Goal: Information Seeking & Learning: Compare options

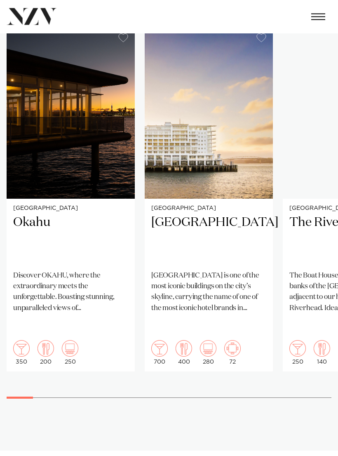
scroll to position [432, 0]
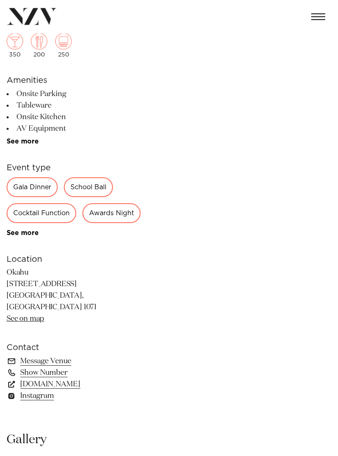
scroll to position [183, 0]
click at [19, 188] on div "Gala Dinner" at bounding box center [32, 188] width 51 height 20
click at [39, 191] on div "Gala Dinner" at bounding box center [32, 188] width 51 height 20
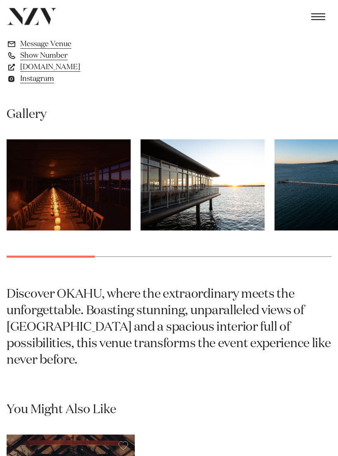
click at [31, 229] on img "1 / 9" at bounding box center [69, 185] width 124 height 91
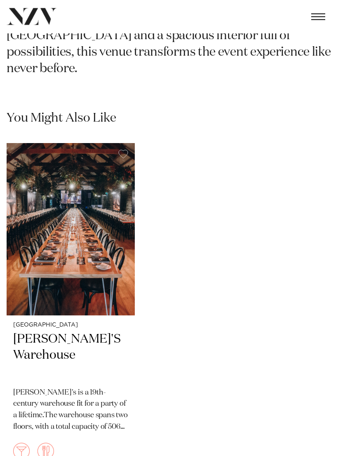
scroll to position [801, 0]
click at [45, 246] on img "1 / 1" at bounding box center [71, 229] width 128 height 172
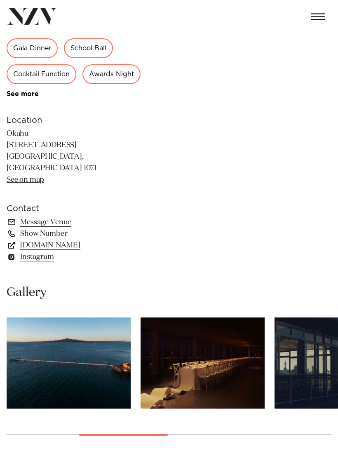
scroll to position [297, 0]
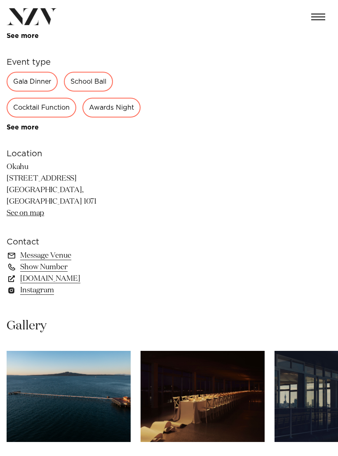
click at [78, 284] on link "www.okahubay.com" at bounding box center [74, 279] width 134 height 12
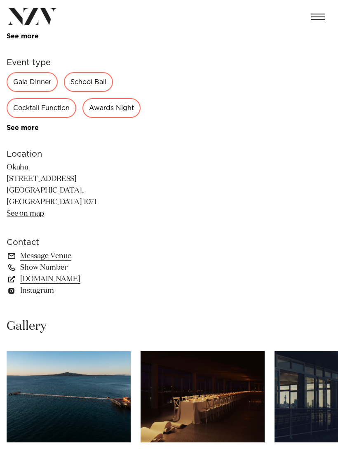
click at [38, 285] on link "www.okahubay.com" at bounding box center [74, 279] width 134 height 12
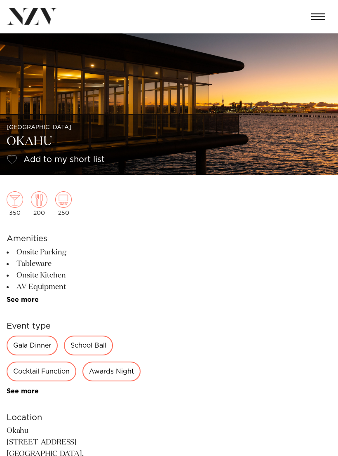
scroll to position [0, 0]
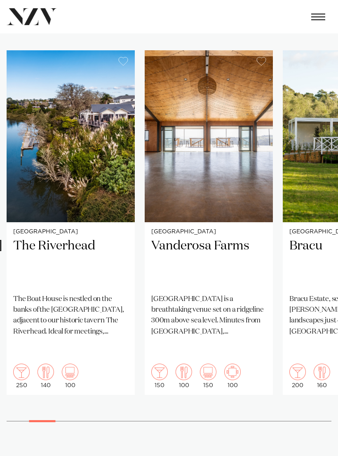
scroll to position [437, 0]
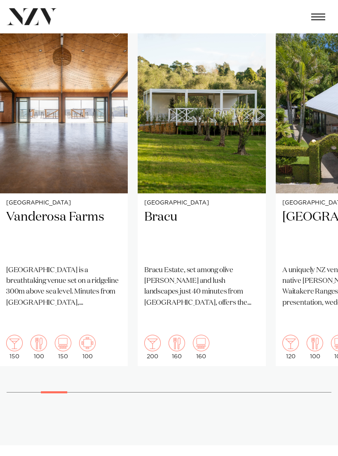
click at [291, 259] on div "Auckland Tui Hills A uniquely NZ venue nestled in the native bush of the Waitak…" at bounding box center [340, 279] width 128 height 173
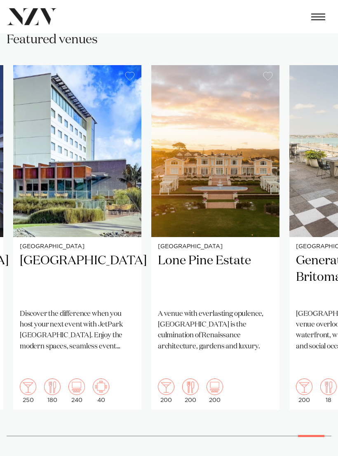
scroll to position [395, 0]
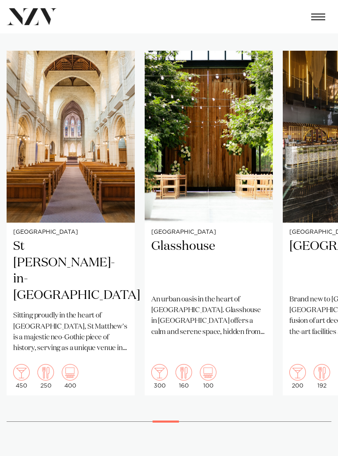
click at [241, 304] on p "An urban oasis in the heart of Auckland city. Glasshouse in Morningside offers …" at bounding box center [208, 315] width 115 height 43
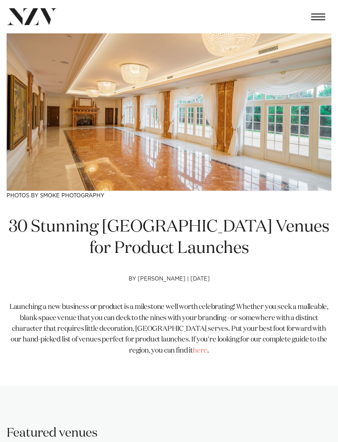
scroll to position [415, 0]
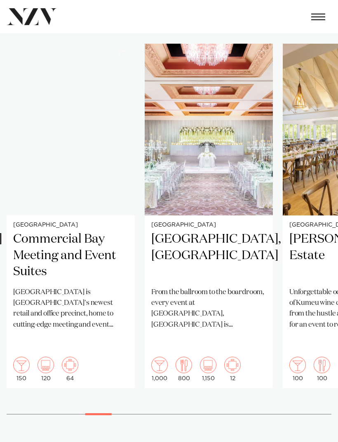
click at [237, 306] on p "From the ballroom to the boardroom, every event at Cordis, Auckland is distingu…" at bounding box center [208, 308] width 115 height 43
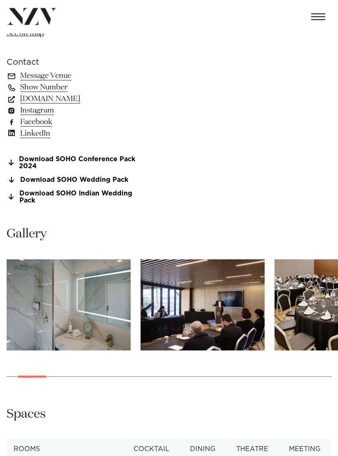
scroll to position [469, 0]
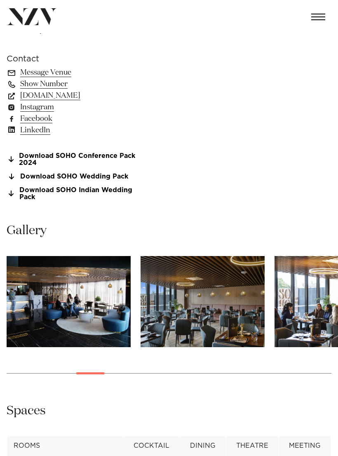
click at [298, 278] on img "9 / 28" at bounding box center [337, 301] width 124 height 91
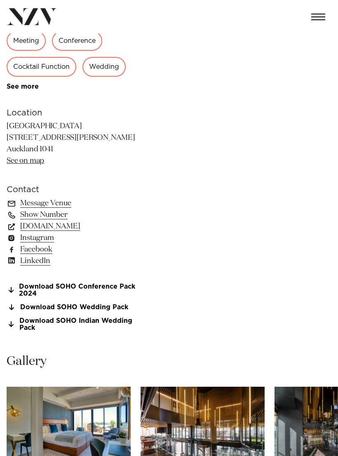
scroll to position [333, 0]
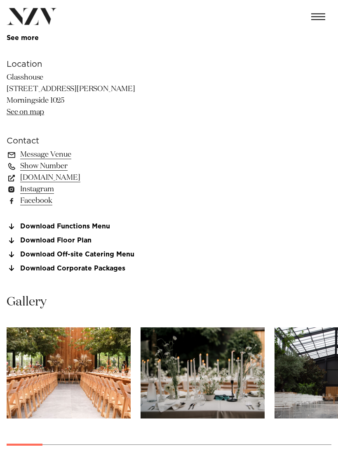
scroll to position [393, 0]
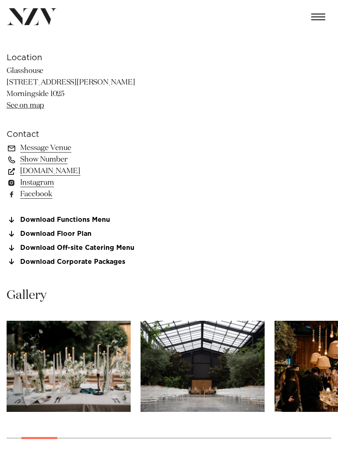
click at [233, 377] on img "3 / 22" at bounding box center [203, 366] width 124 height 91
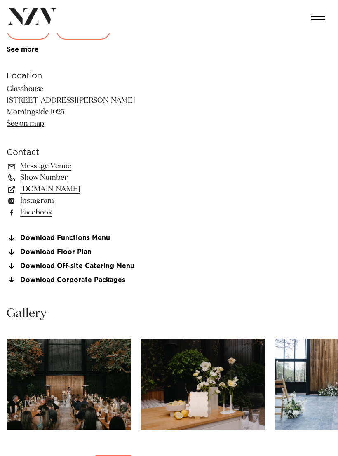
scroll to position [376, 0]
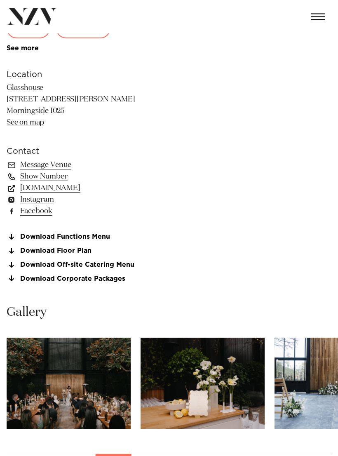
click at [33, 251] on link "Download Floor Plan" at bounding box center [74, 251] width 134 height 7
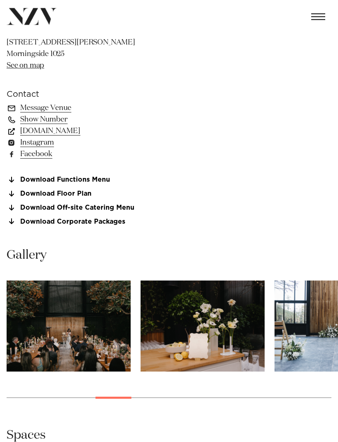
scroll to position [433, 0]
click at [78, 319] on img "7 / 22" at bounding box center [69, 326] width 124 height 91
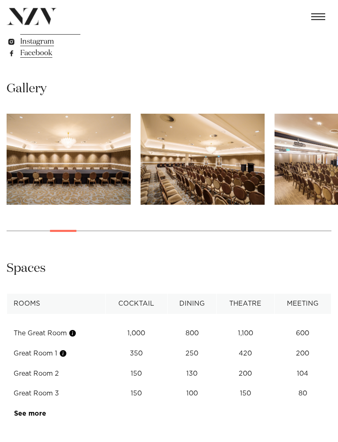
scroll to position [557, 0]
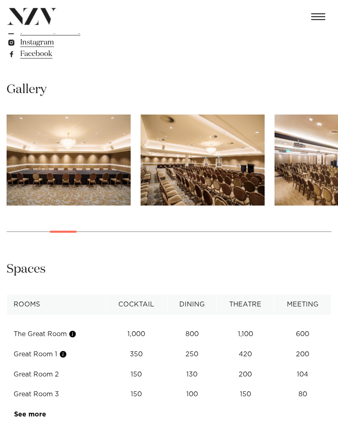
click at [66, 351] on button "button" at bounding box center [63, 355] width 8 height 8
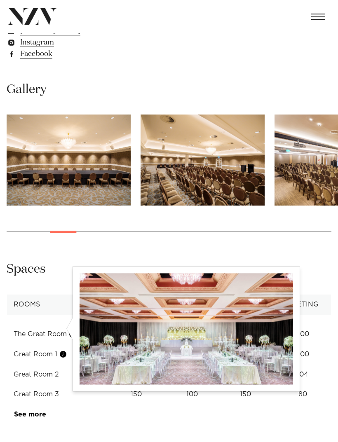
scroll to position [556, 0]
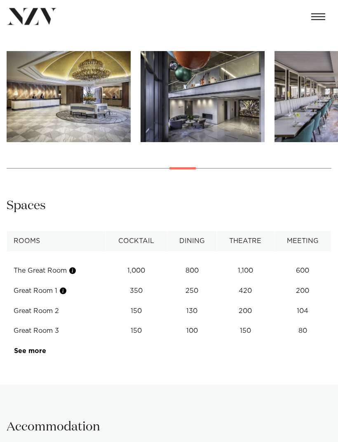
scroll to position [622, 0]
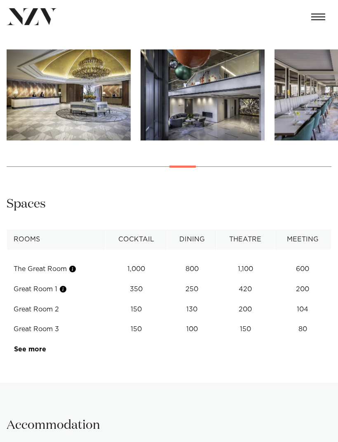
click at [38, 346] on link "See more" at bounding box center [46, 349] width 64 height 7
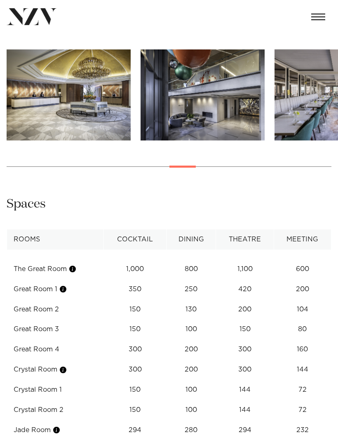
click at [63, 366] on button "button" at bounding box center [63, 370] width 8 height 8
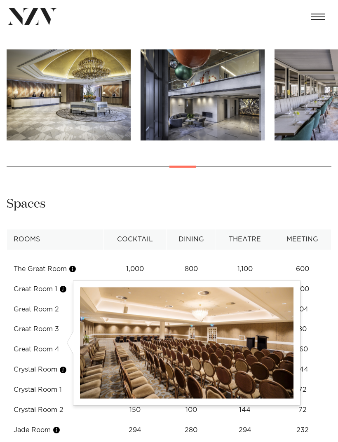
click at [63, 366] on button "button" at bounding box center [63, 370] width 8 height 8
click at [52, 340] on td "Great Room 4" at bounding box center [55, 350] width 97 height 20
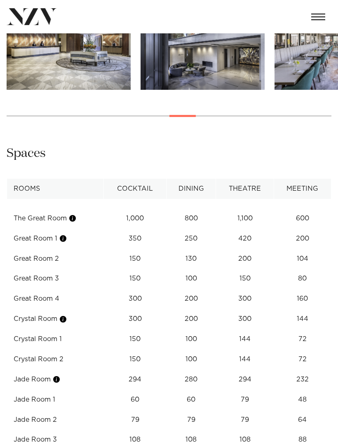
scroll to position [682, 0]
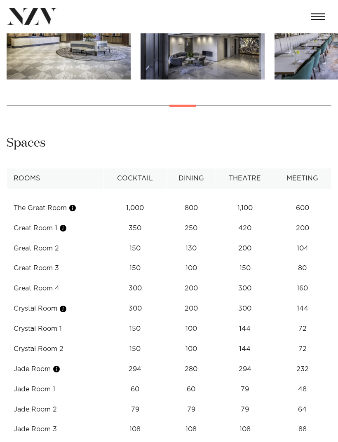
click at [58, 360] on td "Jade Room" at bounding box center [55, 370] width 97 height 20
click at [59, 366] on button "button" at bounding box center [56, 370] width 8 height 8
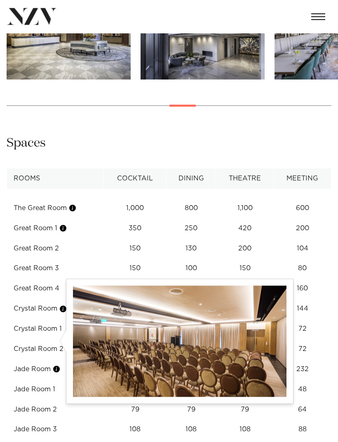
scroll to position [683, 0]
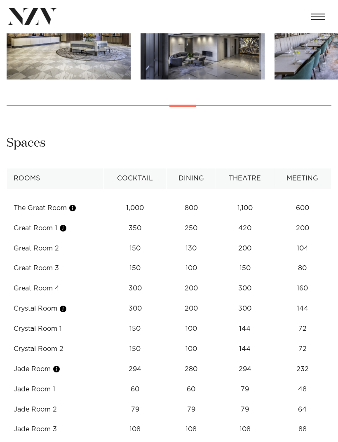
click at [38, 299] on td "Crystal Room" at bounding box center [55, 309] width 97 height 20
click at [63, 305] on button "button" at bounding box center [63, 309] width 8 height 8
click at [41, 279] on td "Great Room 4" at bounding box center [55, 289] width 97 height 20
click at [61, 224] on button "button" at bounding box center [63, 228] width 8 height 8
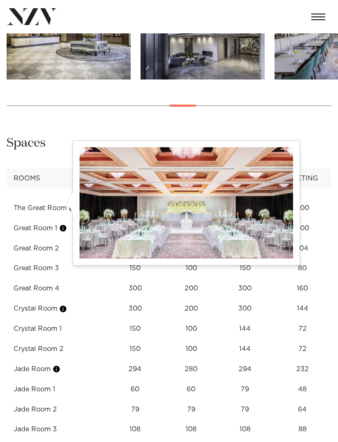
click at [253, 218] on td "79" at bounding box center [245, 208] width 58 height 20
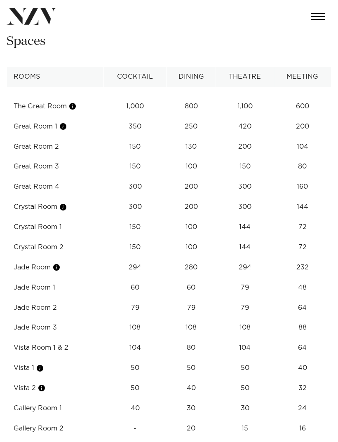
click at [43, 365] on button "button" at bounding box center [40, 369] width 8 height 8
click at [304, 117] on td "64" at bounding box center [302, 106] width 57 height 20
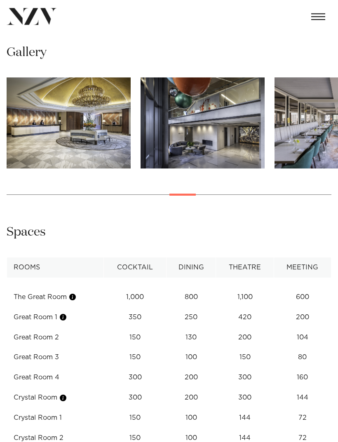
scroll to position [595, 0]
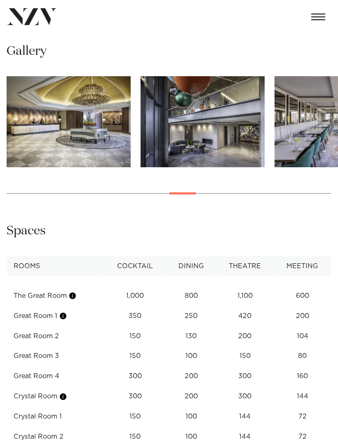
click at [62, 312] on button "button" at bounding box center [63, 316] width 8 height 8
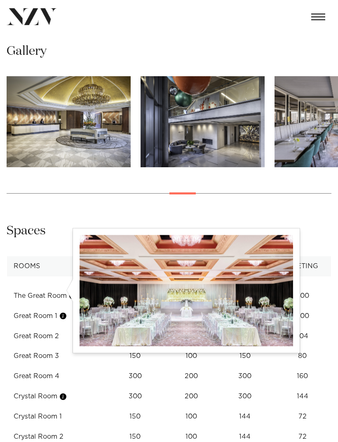
click at [45, 306] on td "Great Room 1" at bounding box center [55, 316] width 97 height 20
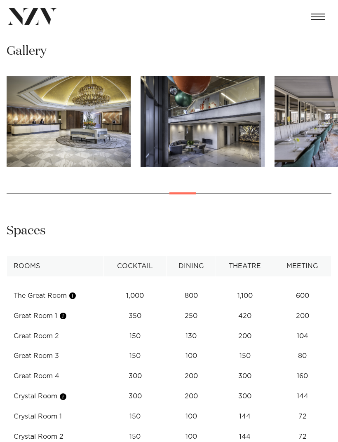
click at [64, 312] on button "button" at bounding box center [63, 316] width 8 height 8
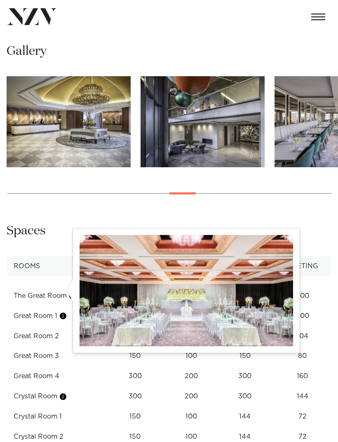
click at [34, 286] on td "The Great Room" at bounding box center [55, 296] width 97 height 20
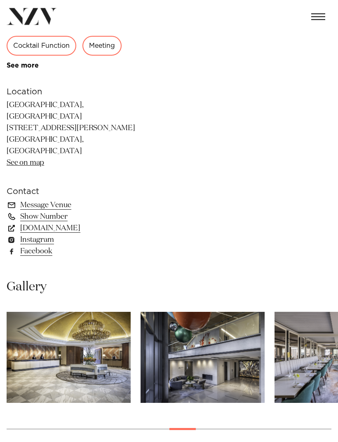
scroll to position [358, 0]
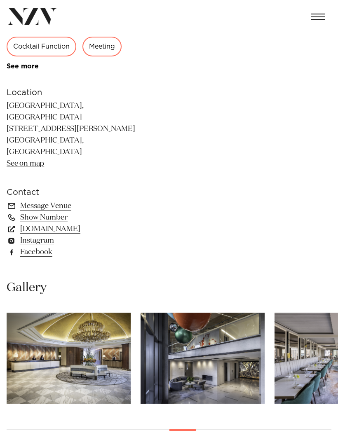
click at [37, 223] on link "www.cordishotels.com" at bounding box center [74, 229] width 134 height 12
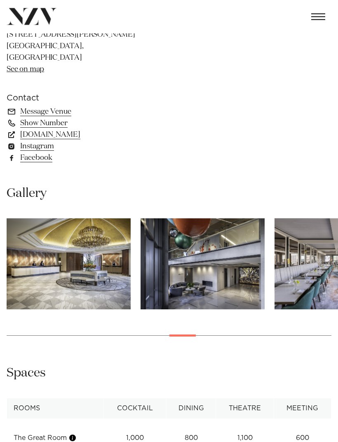
scroll to position [458, 0]
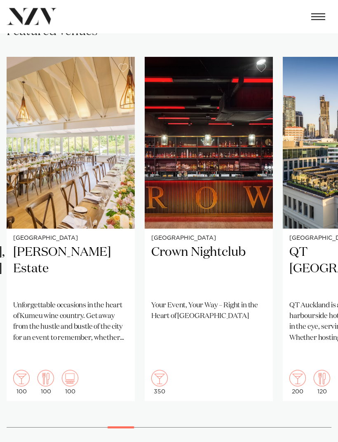
scroll to position [445, 0]
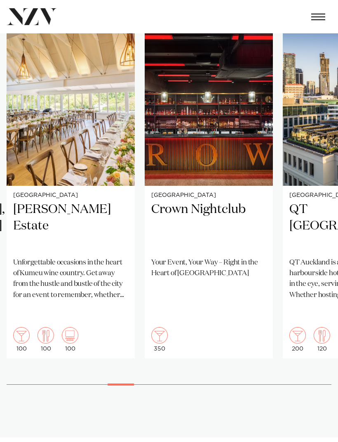
click at [225, 209] on h2 "Crown Nightclub" at bounding box center [208, 226] width 115 height 49
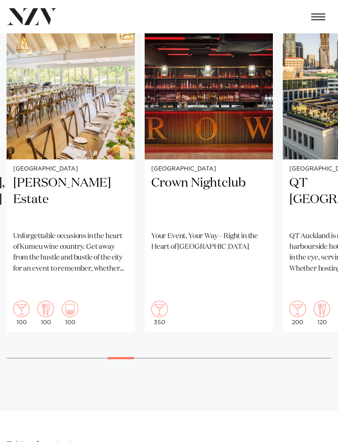
click at [23, 172] on div "Auckland Abel Estate Unforgettable occasions in the heart of Kumeu wine country…" at bounding box center [71, 246] width 128 height 173
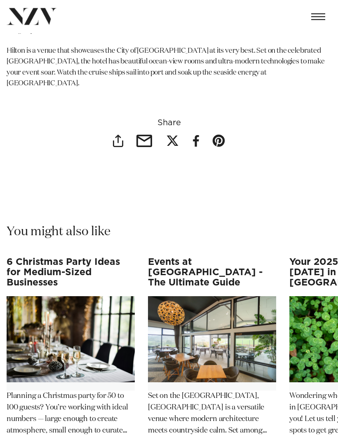
scroll to position [11496, 0]
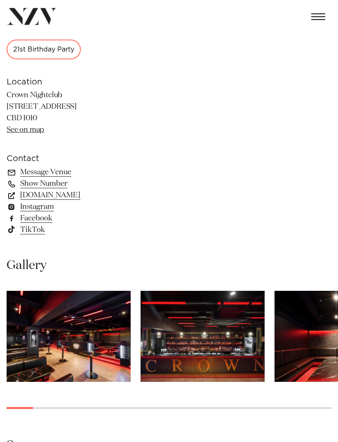
scroll to position [357, 0]
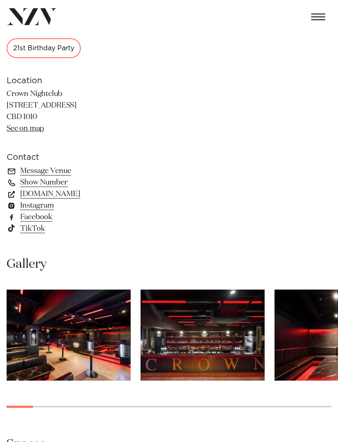
click at [16, 192] on div at bounding box center [12, 194] width 10 height 12
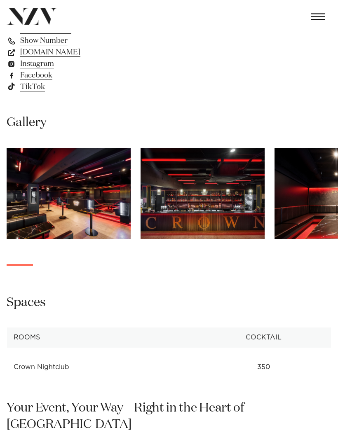
scroll to position [498, 0]
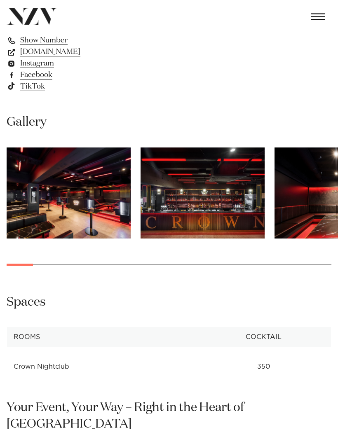
click at [35, 200] on img "1 / 30" at bounding box center [69, 193] width 124 height 91
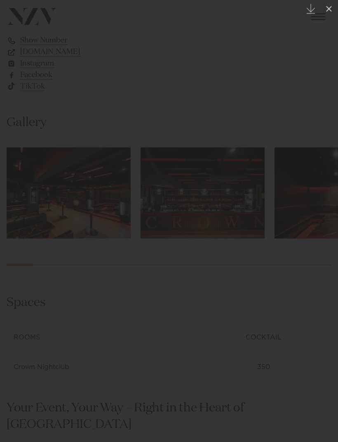
scroll to position [499, 0]
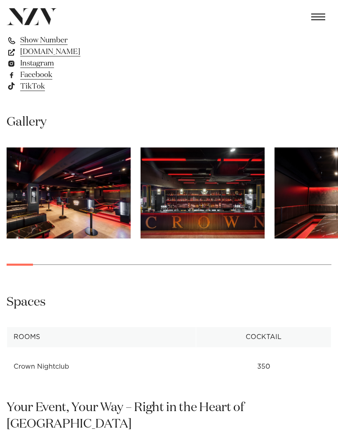
click at [33, 194] on img "1 / 30" at bounding box center [69, 193] width 124 height 91
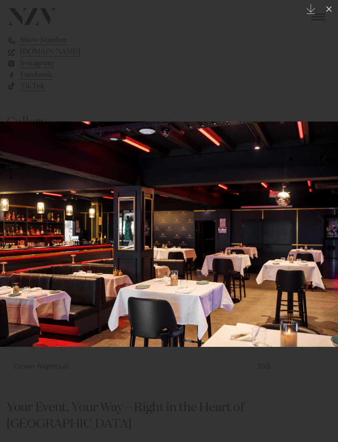
click at [331, 10] on icon at bounding box center [329, 9] width 10 height 10
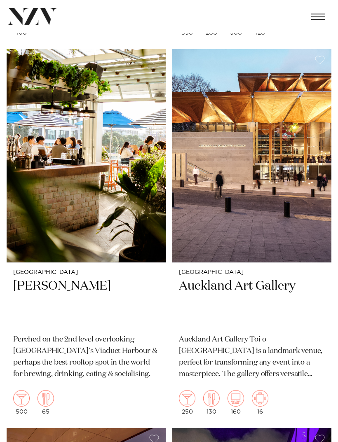
scroll to position [5446, 0]
